Goal: Task Accomplishment & Management: Manage account settings

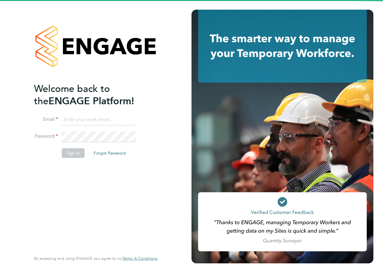
drag, startPoint x: 0, startPoint y: 0, endPoint x: 87, endPoint y: 124, distance: 151.3
click at [87, 124] on input at bounding box center [99, 119] width 74 height 11
type input "katie.macpherson@hays.com"
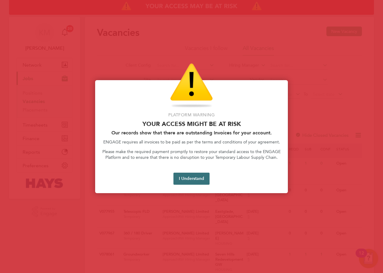
click at [184, 182] on button "I Understand" at bounding box center [191, 179] width 36 height 12
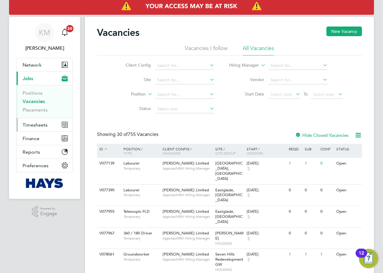
click at [38, 124] on span "Timesheets" at bounding box center [35, 125] width 25 height 6
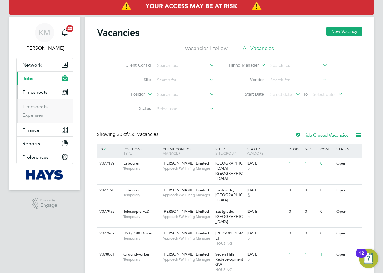
click at [28, 76] on span "Jobs" at bounding box center [28, 79] width 11 height 6
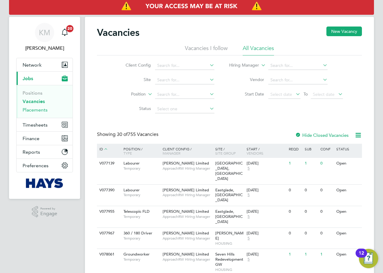
click at [39, 110] on link "Placements" at bounding box center [35, 110] width 25 height 6
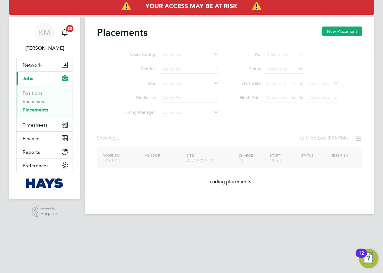
click at [168, 98] on ul "Client Config Vendor Site Worker Hiring Manager" at bounding box center [169, 84] width 113 height 72
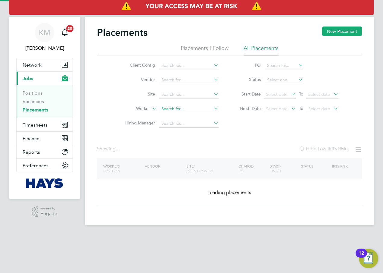
click at [170, 108] on input at bounding box center [188, 109] width 59 height 8
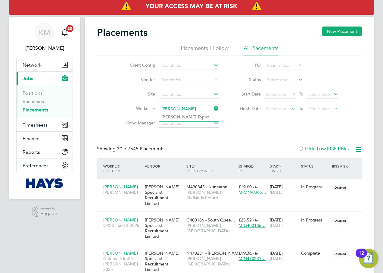
type input "[PERSON_NAME]"
click at [171, 112] on input at bounding box center [188, 109] width 59 height 8
click at [196, 117] on b "Topuz" at bounding box center [202, 117] width 12 height 5
type input "[PERSON_NAME]"
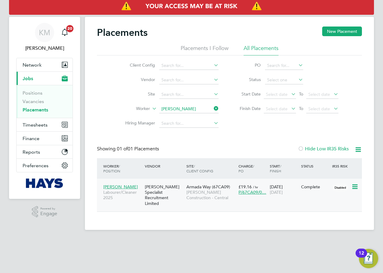
click at [211, 189] on span "Armada Way (67CA09)" at bounding box center [208, 186] width 44 height 5
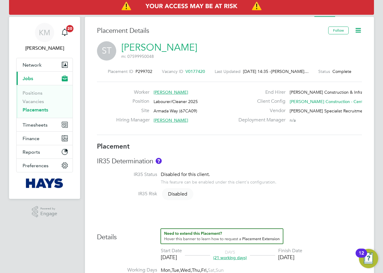
click at [357, 30] on icon at bounding box center [358, 31] width 8 height 8
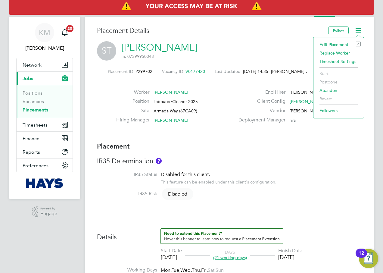
click at [345, 42] on li "Edit Placement e" at bounding box center [339, 44] width 44 height 8
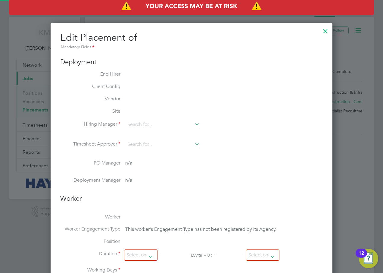
type input "Marcus Grant"
type input "[DATE]"
type input "08:00"
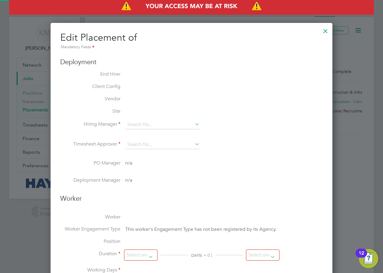
type input "18:00"
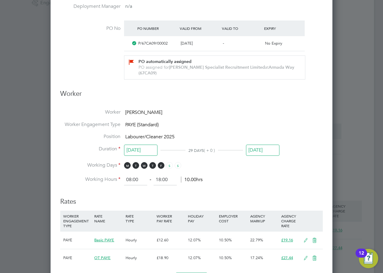
click at [260, 145] on input "[DATE]" at bounding box center [262, 150] width 33 height 11
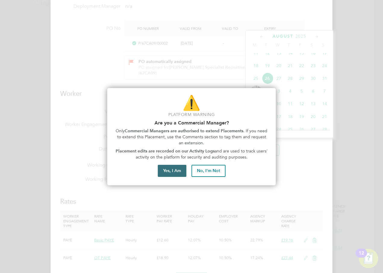
click at [172, 170] on button "Yes, I Am" at bounding box center [172, 171] width 29 height 12
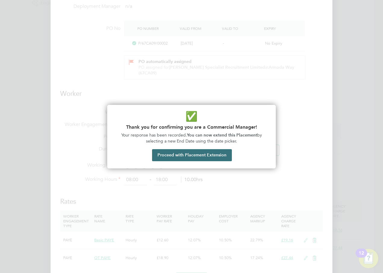
click at [184, 154] on button "Proceed with Placement Extension" at bounding box center [192, 155] width 80 height 12
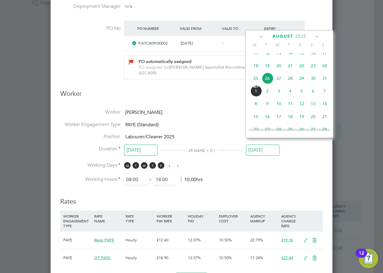
click at [302, 95] on span "5" at bounding box center [301, 90] width 11 height 11
type input "[DATE]"
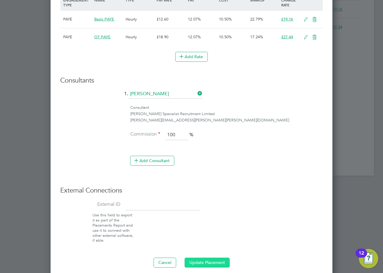
click at [201, 258] on button "Update Placement" at bounding box center [207, 262] width 45 height 10
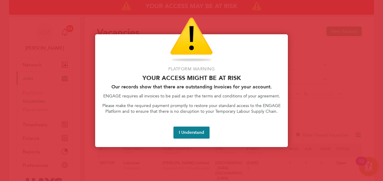
click at [200, 135] on button "I Understand" at bounding box center [191, 133] width 36 height 12
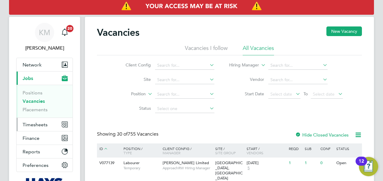
click at [45, 126] on span "Timesheets" at bounding box center [35, 125] width 25 height 6
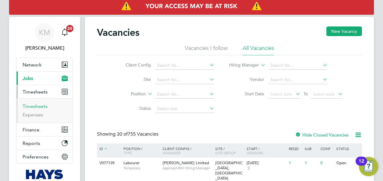
click at [36, 105] on link "Timesheets" at bounding box center [35, 107] width 25 height 6
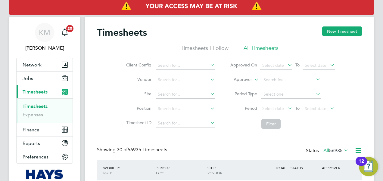
click at [253, 79] on icon at bounding box center [253, 77] width 0 height 5
click at [243, 88] on li "Worker" at bounding box center [238, 87] width 30 height 8
click at [266, 82] on input at bounding box center [290, 80] width 59 height 8
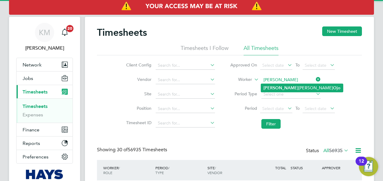
click at [278, 86] on li "Ola Mathews Ojo" at bounding box center [302, 88] width 82 height 8
type input "Ola Mathews Ojo"
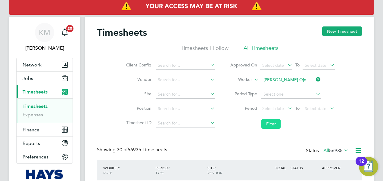
click at [271, 125] on button "Filter" at bounding box center [270, 124] width 19 height 10
